Goal: Task Accomplishment & Management: Manage account settings

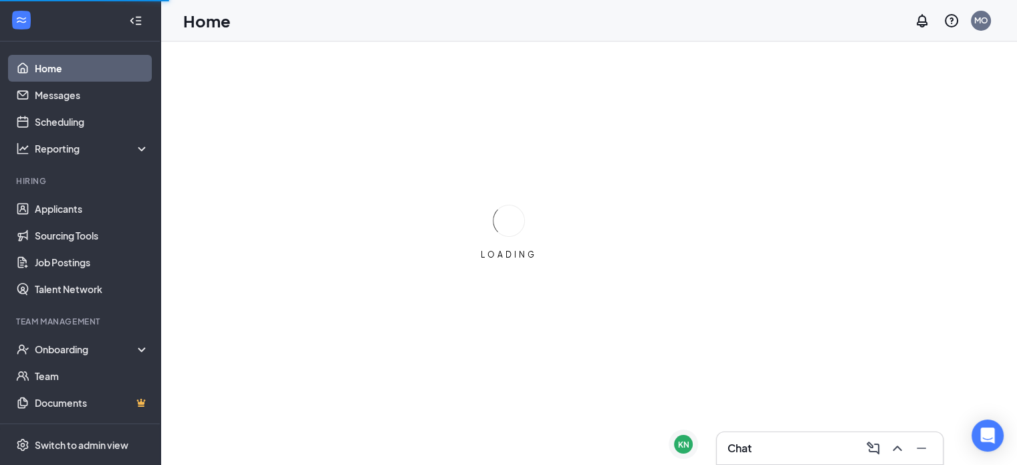
click at [780, 449] on div "Chat" at bounding box center [830, 447] width 205 height 21
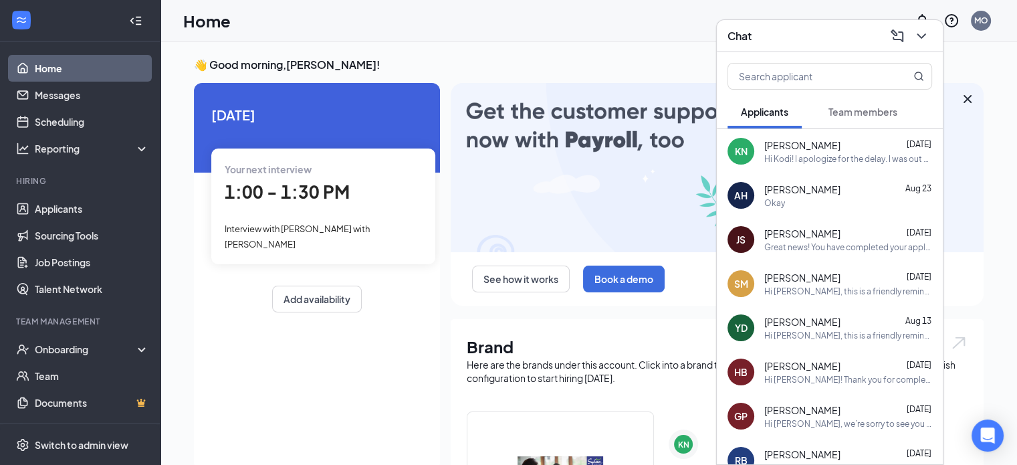
click at [831, 39] on div "Chat" at bounding box center [830, 35] width 205 height 21
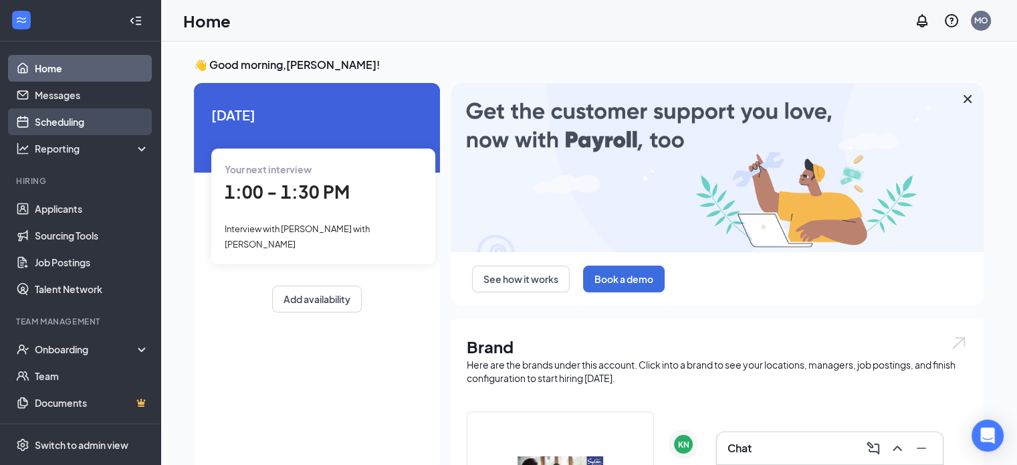
click at [74, 123] on link "Scheduling" at bounding box center [92, 121] width 114 height 27
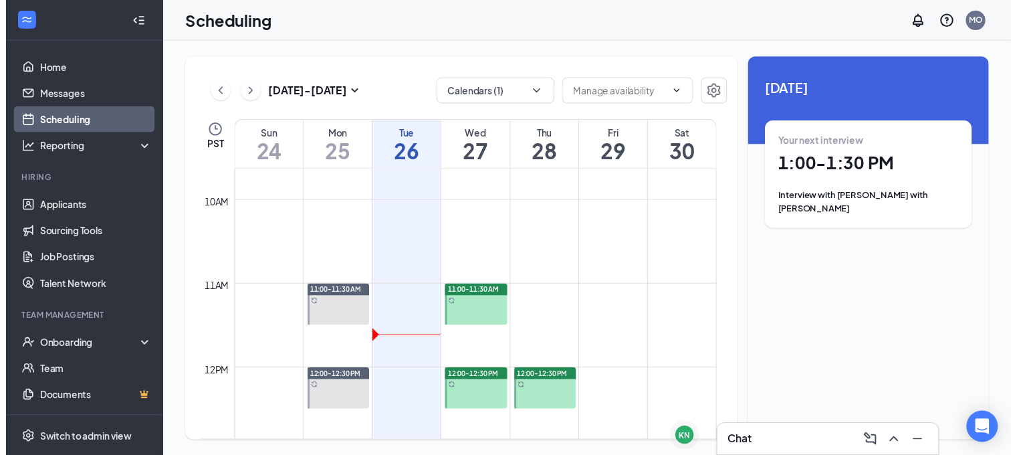
scroll to position [824, 0]
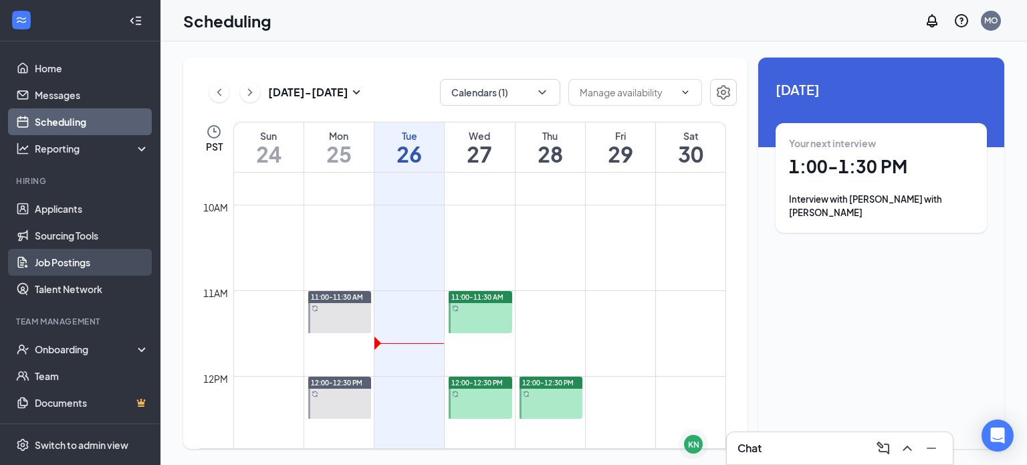
click at [86, 256] on link "Job Postings" at bounding box center [92, 262] width 114 height 27
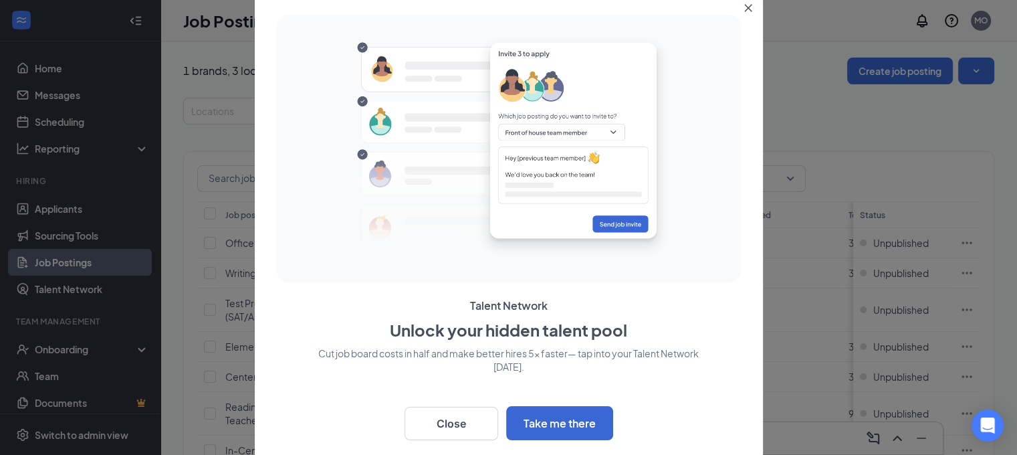
click at [752, 7] on icon "Close" at bounding box center [748, 8] width 8 height 8
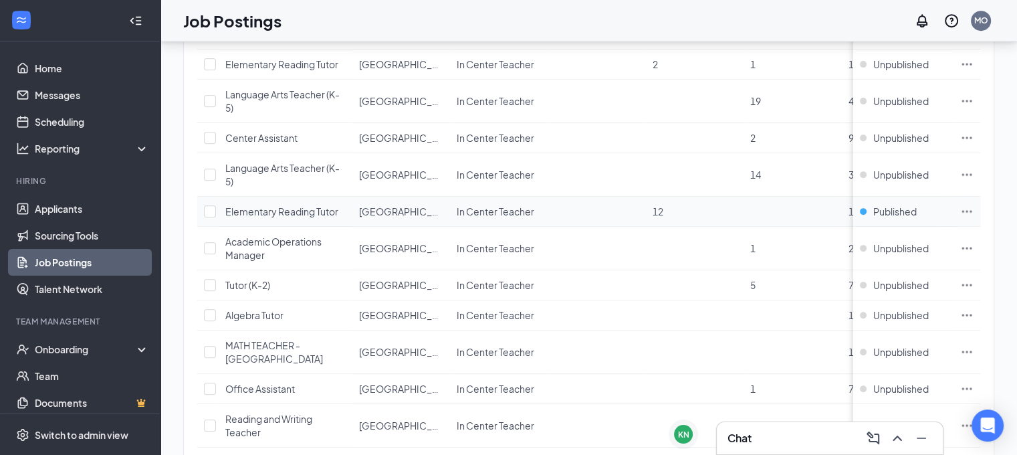
click at [305, 205] on span "Elementary Reading Tutor" at bounding box center [281, 211] width 113 height 12
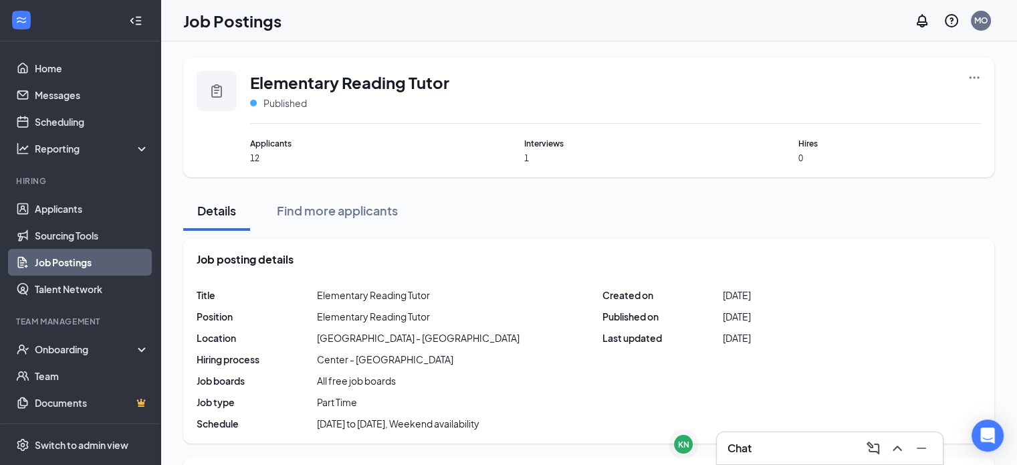
click at [989, 83] on div "Elementary Reading Tutor Published Applicants 12 Interviews 1 Hires 0" at bounding box center [588, 118] width 811 height 120
click at [986, 80] on div "Elementary Reading Tutor Published Applicants 12 Interviews 1 Hires 0" at bounding box center [588, 118] width 811 height 120
click at [971, 76] on icon "Ellipses" at bounding box center [974, 77] width 13 height 13
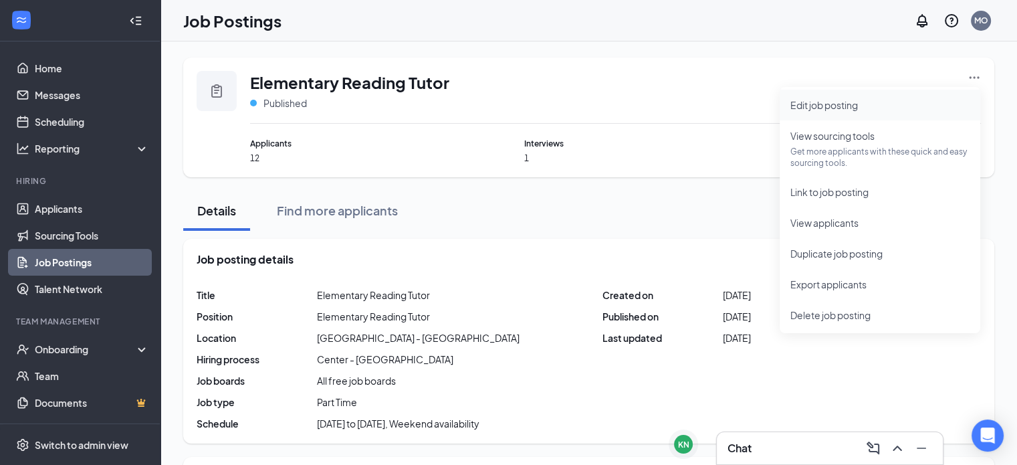
click at [857, 112] on span "Edit job posting" at bounding box center [879, 105] width 179 height 15
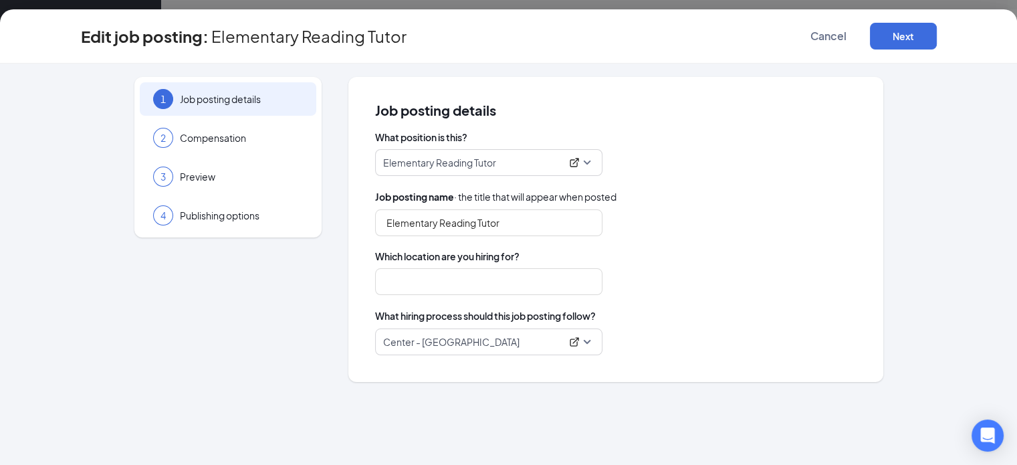
type input "[GEOGRAPHIC_DATA] - [GEOGRAPHIC_DATA]"
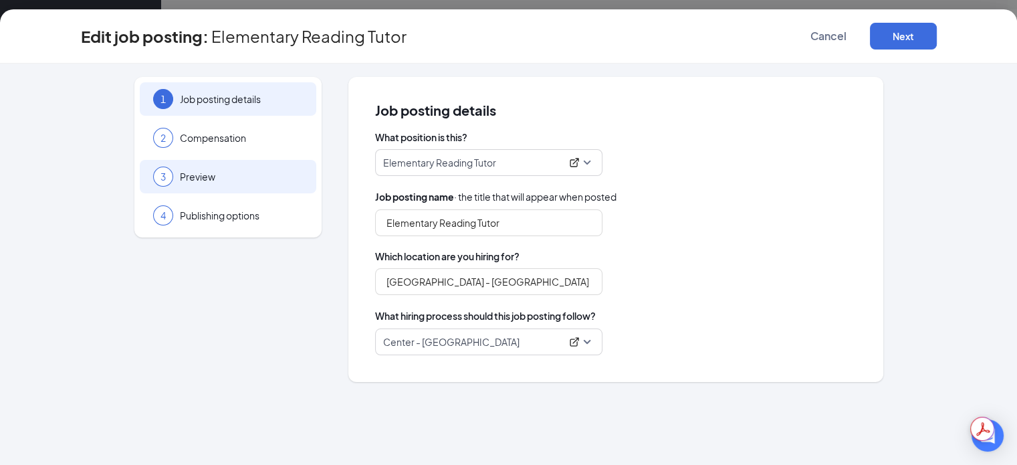
click at [251, 187] on div "3 Preview" at bounding box center [228, 176] width 177 height 33
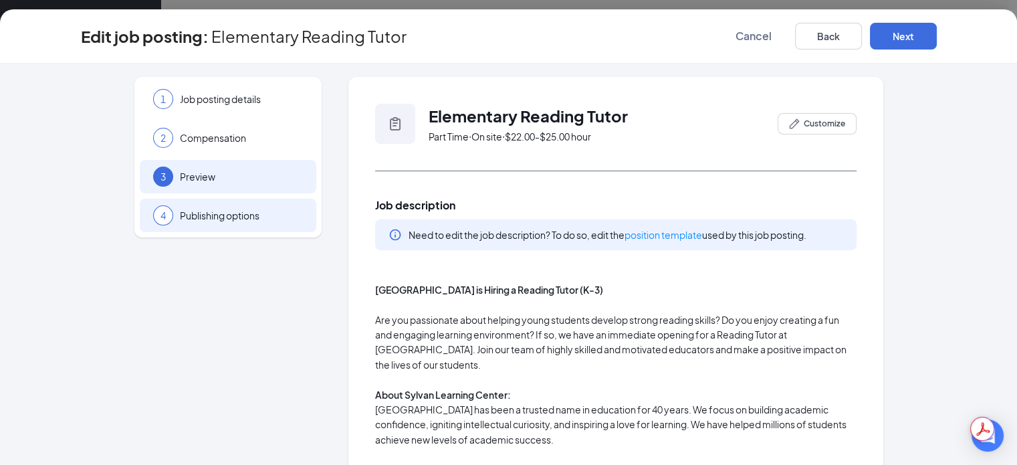
click at [243, 221] on span "Publishing options" at bounding box center [241, 215] width 123 height 13
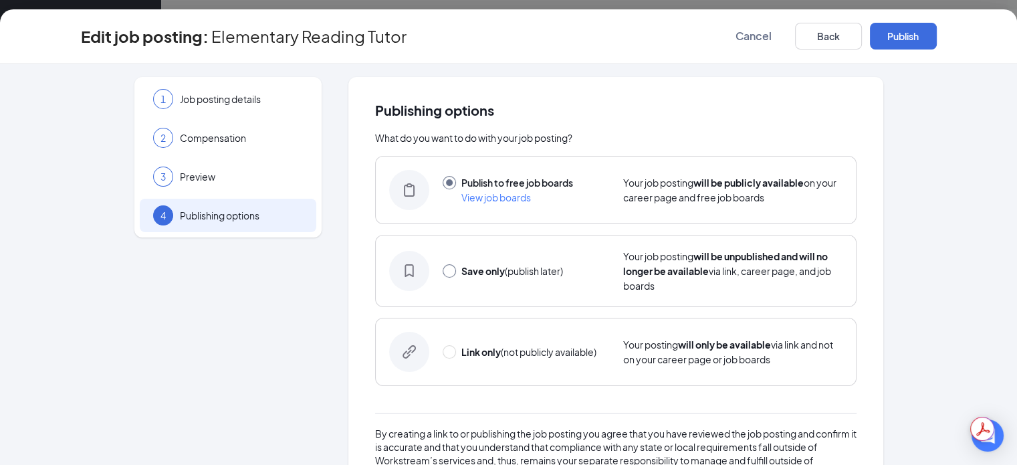
click at [448, 272] on input "radio" at bounding box center [449, 270] width 13 height 13
radio input "true"
radio input "false"
click at [937, 35] on button "Save only" at bounding box center [903, 36] width 67 height 27
